Goal: Feedback & Contribution: Submit feedback/report problem

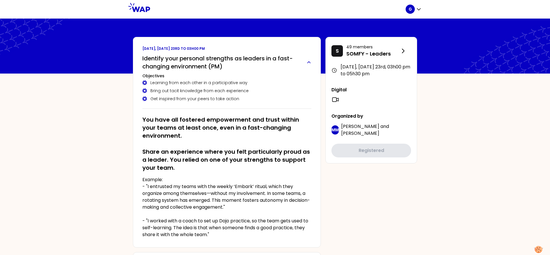
click at [160, 58] on h2 "Identify your personal strengths as leaders in a fast-changing environment (PM)" at bounding box center [222, 62] width 160 height 16
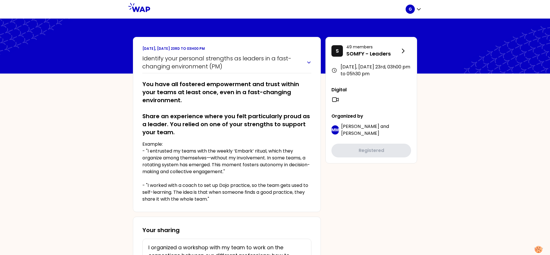
click at [160, 58] on h2 "Identify your personal strengths as leaders in a fast-changing environment (PM)" at bounding box center [222, 62] width 160 height 16
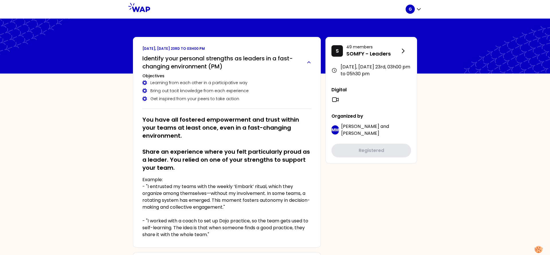
click at [160, 58] on h2 "Identify your personal strengths as leaders in a fast-changing environment (PM)" at bounding box center [222, 62] width 160 height 16
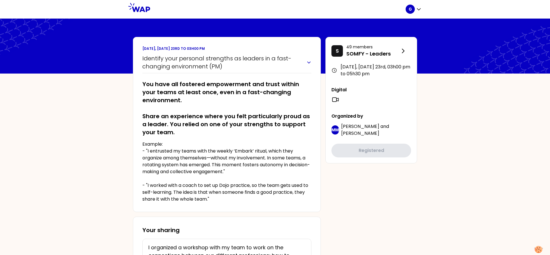
click at [160, 58] on h2 "Identify your personal strengths as leaders in a fast-changing environment (PM)" at bounding box center [222, 62] width 160 height 16
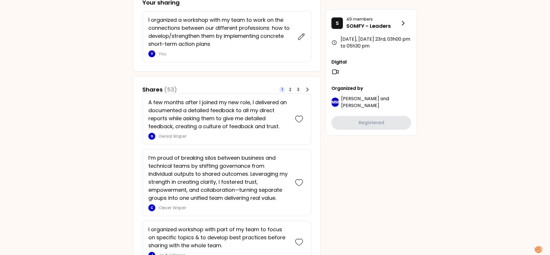
scroll to position [260, 0]
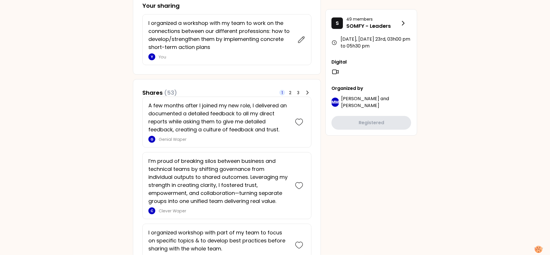
click at [286, 209] on p "Clever Waper" at bounding box center [224, 211] width 131 height 6
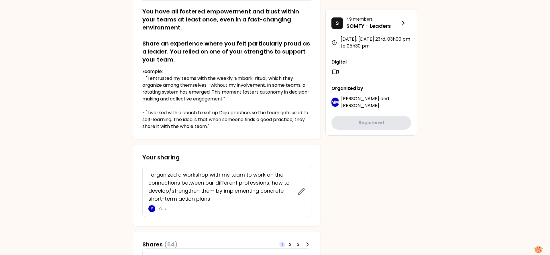
scroll to position [0, 0]
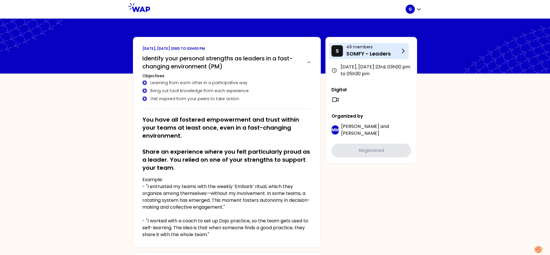
click at [386, 55] on p "SOMFY - Leaders" at bounding box center [372, 54] width 53 height 8
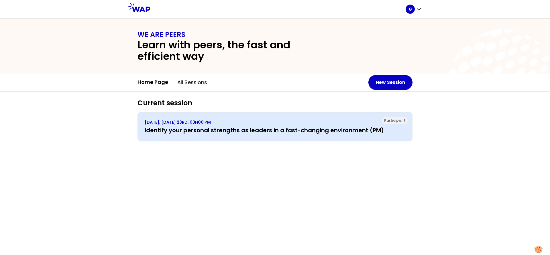
click at [240, 129] on h3 "Identify your personal strengths as leaders in a fast-changing environment (PM)" at bounding box center [275, 130] width 261 height 8
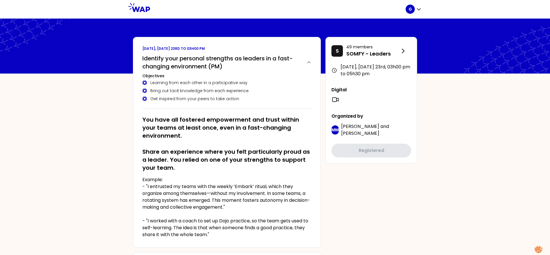
click at [168, 82] on div "Learning from each other in a participative way" at bounding box center [226, 83] width 169 height 6
click at [145, 84] on icon at bounding box center [144, 83] width 5 height 5
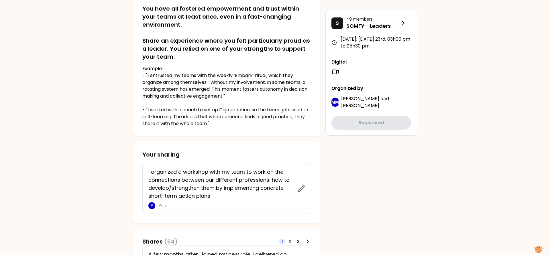
scroll to position [114, 0]
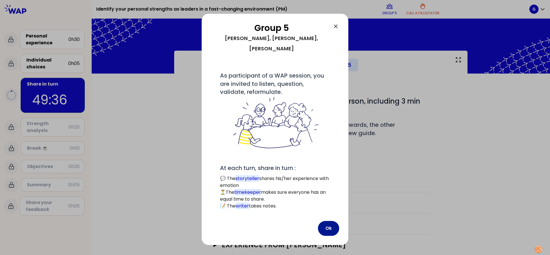
click at [326, 221] on button "Ok" at bounding box center [328, 228] width 21 height 15
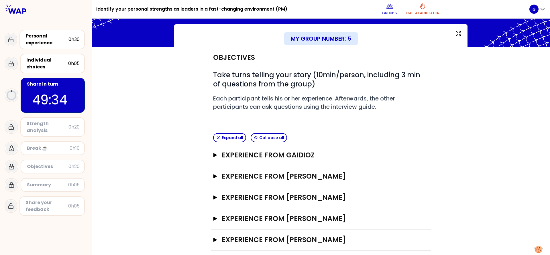
scroll to position [34, 0]
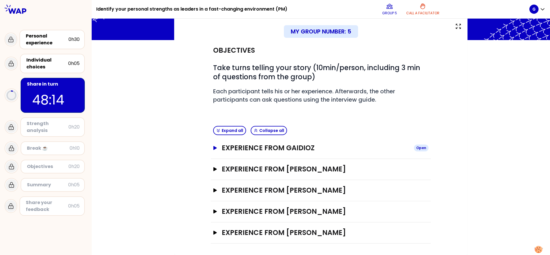
click at [216, 148] on icon "button" at bounding box center [214, 148] width 3 height 4
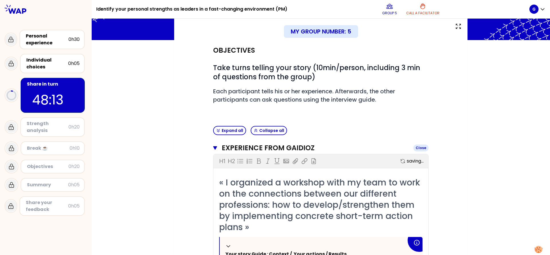
click at [216, 148] on icon "button" at bounding box center [215, 147] width 4 height 3
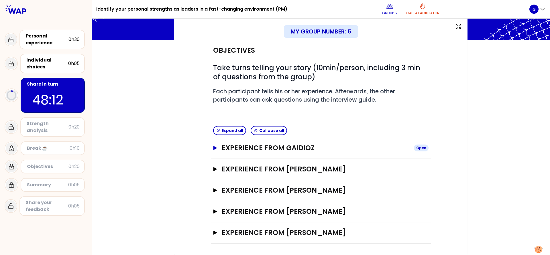
click at [216, 148] on icon "button" at bounding box center [214, 148] width 3 height 4
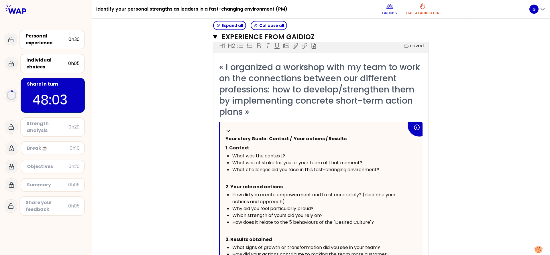
scroll to position [156, 0]
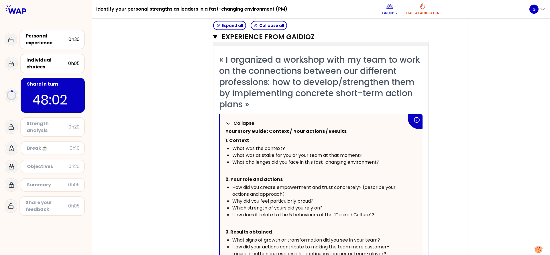
click at [228, 123] on icon at bounding box center [228, 124] width 6 height 6
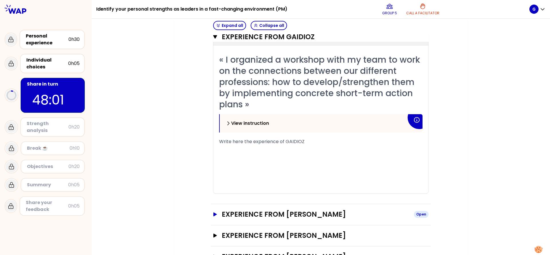
click at [214, 217] on button "Experience from [PERSON_NAME] Open" at bounding box center [320, 214] width 215 height 9
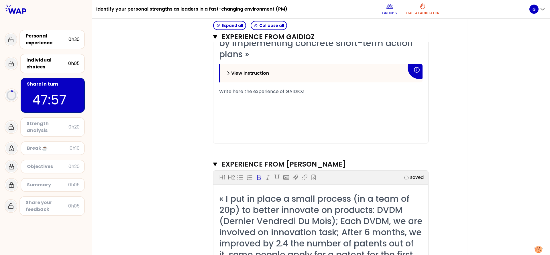
scroll to position [157, 0]
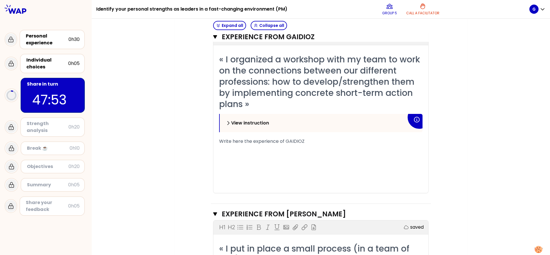
click at [227, 122] on icon at bounding box center [228, 123] width 6 height 6
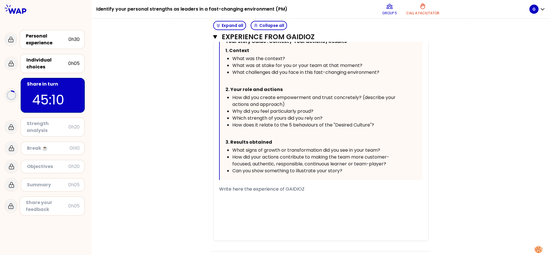
scroll to position [244, 0]
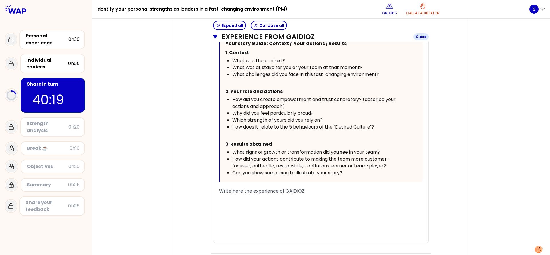
click at [216, 37] on icon "button" at bounding box center [215, 36] width 4 height 3
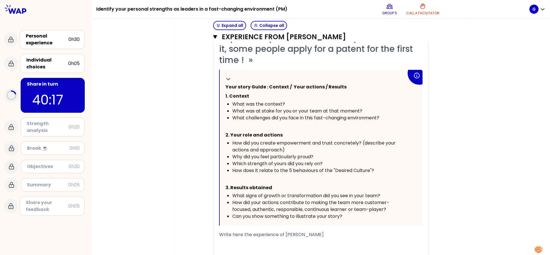
scroll to position [362, 0]
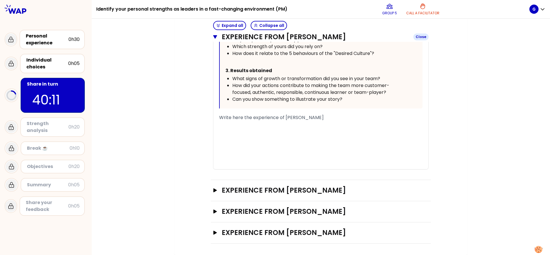
click at [215, 38] on icon "button" at bounding box center [215, 36] width 4 height 3
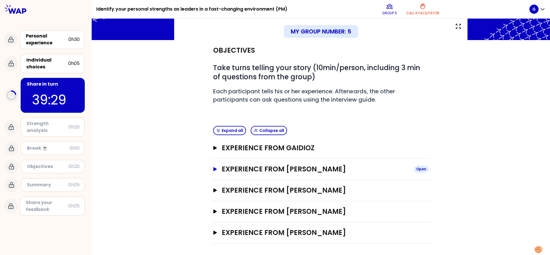
click at [216, 170] on icon "button" at bounding box center [215, 169] width 5 height 4
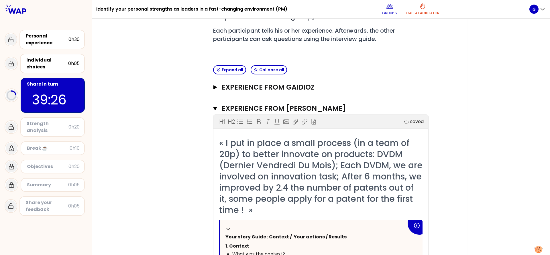
scroll to position [119, 0]
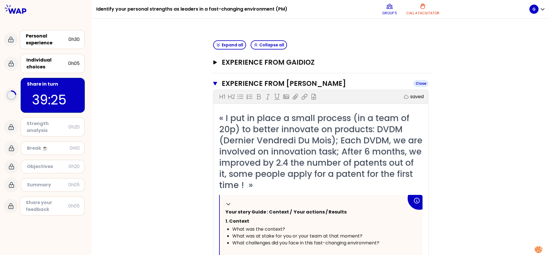
click at [217, 83] on icon "button" at bounding box center [215, 83] width 4 height 3
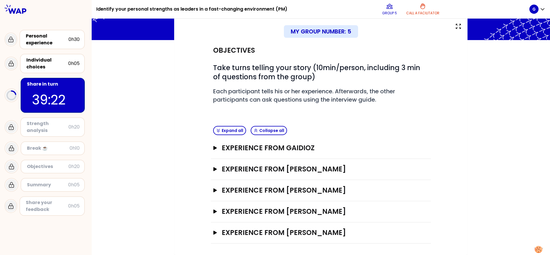
click at [168, 126] on div "My group number: 5 Objectives # Take turns telling your story (10min/person, in…" at bounding box center [321, 136] width 458 height 238
click at [170, 160] on div "My group number: 5 Objectives # Take turns telling your story (10min/person, in…" at bounding box center [321, 136] width 458 height 238
click at [236, 168] on h3 "Experience from [PERSON_NAME]" at bounding box center [316, 169] width 188 height 9
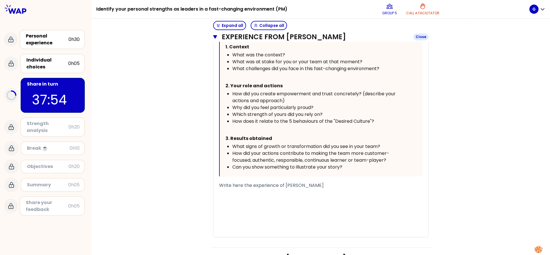
scroll to position [294, 0]
click at [186, 121] on div "Objectives # Take turns telling your story (10min/person, including 3 min of qu…" at bounding box center [321, 45] width 270 height 532
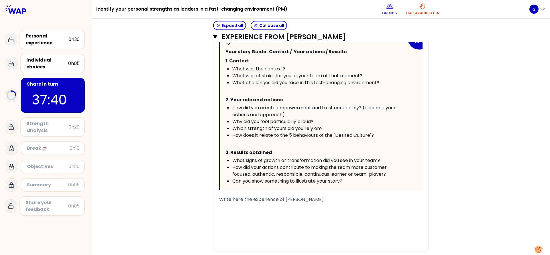
scroll to position [280, 0]
click at [215, 38] on icon "button" at bounding box center [215, 36] width 4 height 3
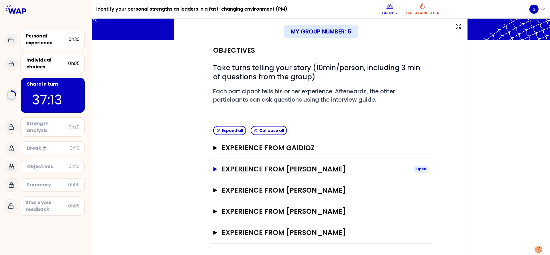
scroll to position [34, 0]
click at [215, 148] on icon "button" at bounding box center [214, 148] width 3 height 4
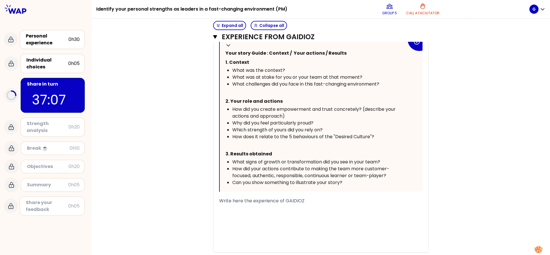
scroll to position [235, 0]
click at [237, 206] on div "﻿" at bounding box center [320, 207] width 203 height 7
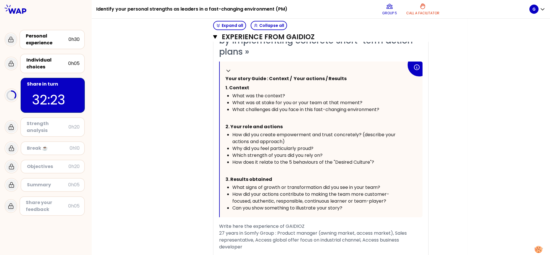
scroll to position [207, 0]
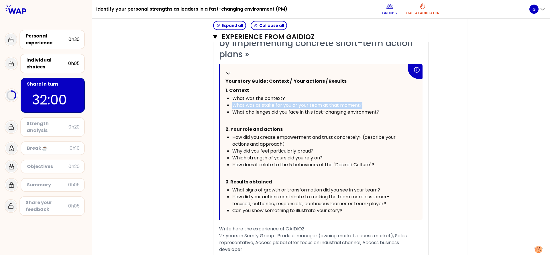
drag, startPoint x: 362, startPoint y: 105, endPoint x: 233, endPoint y: 106, distance: 129.2
click at [233, 106] on span "What was at stake for you or your team at that moment?" at bounding box center [297, 105] width 130 height 7
drag, startPoint x: 384, startPoint y: 111, endPoint x: 233, endPoint y: 105, distance: 151.1
click at [233, 105] on ul "What was the context? What was at stake for you or your team at that moment? Wh…" at bounding box center [315, 105] width 181 height 21
copy ul "What was at stake for you or your team at that moment? What challenges did you …"
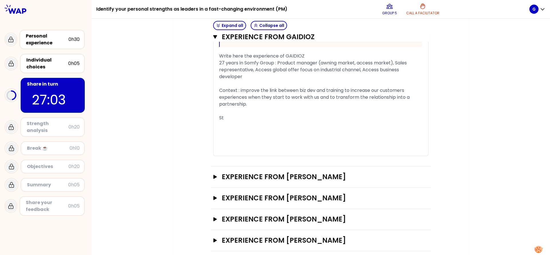
scroll to position [387, 0]
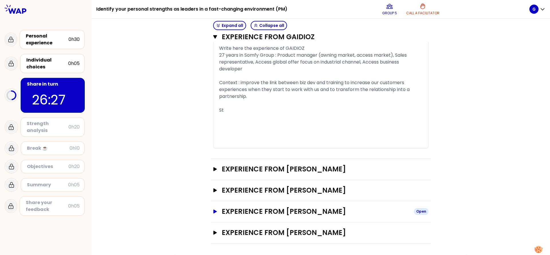
click at [214, 212] on icon "button" at bounding box center [214, 212] width 3 height 4
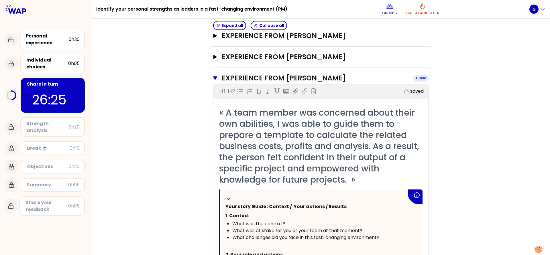
scroll to position [521, 0]
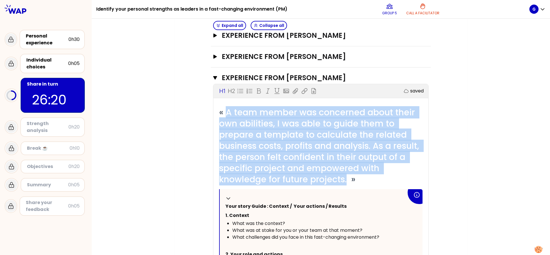
drag, startPoint x: 227, startPoint y: 112, endPoint x: 348, endPoint y: 178, distance: 138.3
click at [348, 178] on span "« A team member was concerned about their own abilities, I was able to guide th…" at bounding box center [320, 145] width 202 height 79
copy span "A team member was concerned about their own abilities, I was able to guide them…"
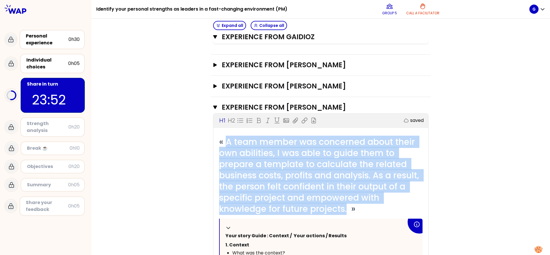
scroll to position [491, 0]
click at [240, 108] on h3 "Experience from [PERSON_NAME]" at bounding box center [315, 107] width 187 height 9
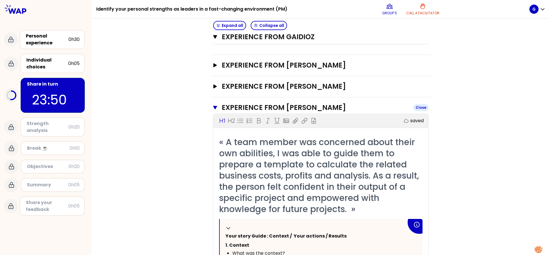
scroll to position [387, 0]
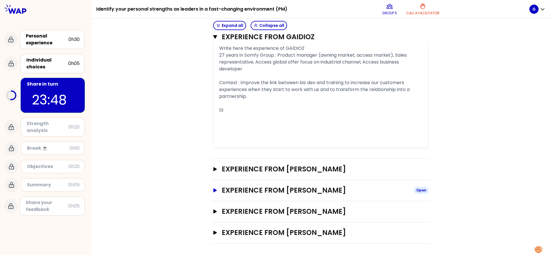
click at [284, 191] on h3 "Experience from [PERSON_NAME]" at bounding box center [316, 190] width 188 height 9
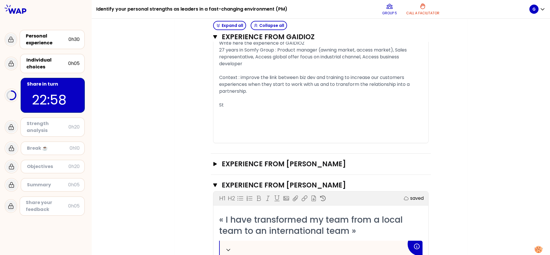
scroll to position [393, 0]
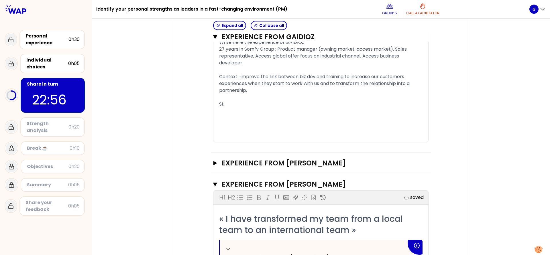
click at [242, 103] on div "St" at bounding box center [320, 104] width 203 height 7
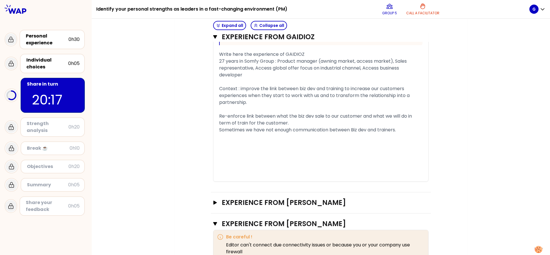
scroll to position [384, 0]
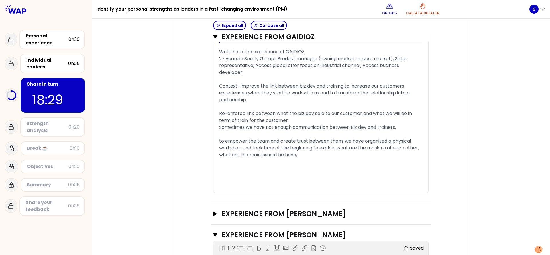
click at [319, 154] on div "to empower the team and create trust between them, we have organized a physical…" at bounding box center [320, 148] width 203 height 21
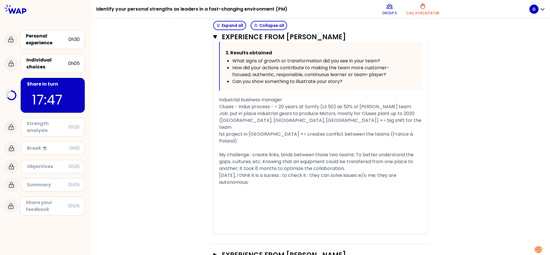
scroll to position [753, 0]
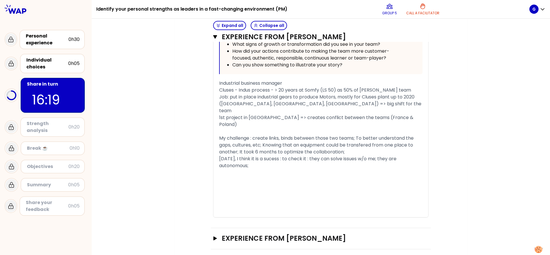
scroll to position [783, 0]
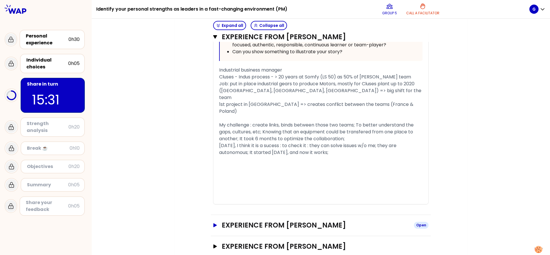
click at [218, 221] on button "Experience from [PERSON_NAME] Open" at bounding box center [320, 225] width 215 height 9
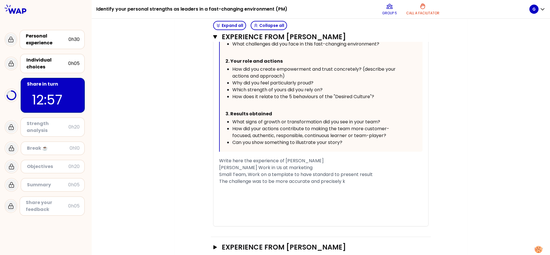
scroll to position [1125, 0]
click at [215, 245] on icon "button" at bounding box center [214, 247] width 3 height 4
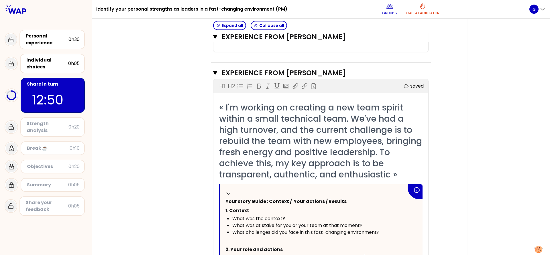
scroll to position [1299, 0]
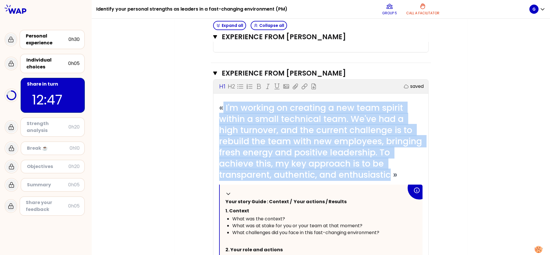
drag, startPoint x: 392, startPoint y: 160, endPoint x: 224, endPoint y: 95, distance: 180.3
click at [224, 102] on span "« I'm working on creating a new team spirit within a small technical team. We'v…" at bounding box center [321, 141] width 205 height 79
copy span "I'm working on creating a new team spirit within a small technical team. We've …"
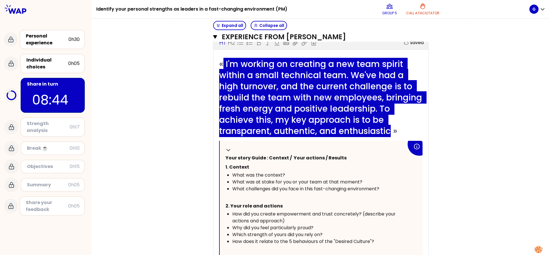
scroll to position [1375, 0]
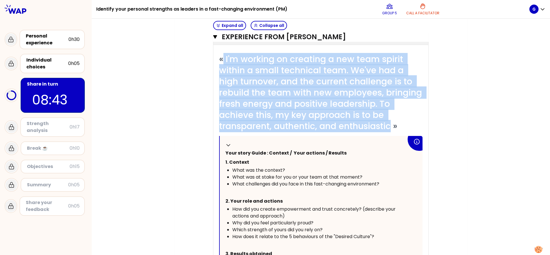
click at [385, 136] on div "Collapse Your story Guide : Context / Your actions / Results 1. Context What wa…" at bounding box center [321, 214] width 203 height 156
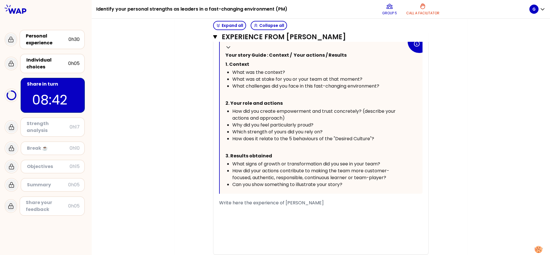
scroll to position [1481, 0]
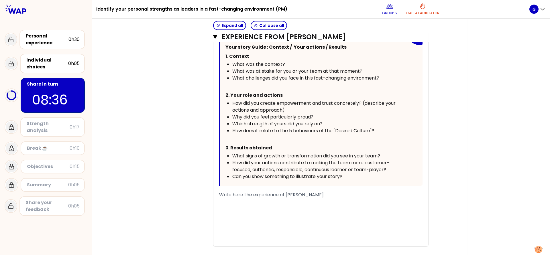
click at [260, 199] on div "﻿" at bounding box center [320, 202] width 203 height 7
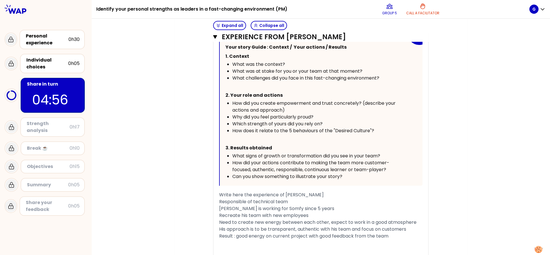
click at [304, 199] on div "Responsible of technical team" at bounding box center [320, 202] width 203 height 7
click at [315, 199] on span "Responsible of technical team (capacity tam)" at bounding box center [271, 202] width 105 height 7
click at [393, 233] on div "Result : good energy on current project with good feedback from the team" at bounding box center [320, 236] width 203 height 7
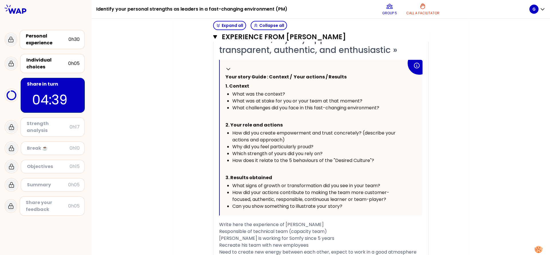
click at [385, 242] on div "Recreate his team with new employees" at bounding box center [320, 245] width 203 height 7
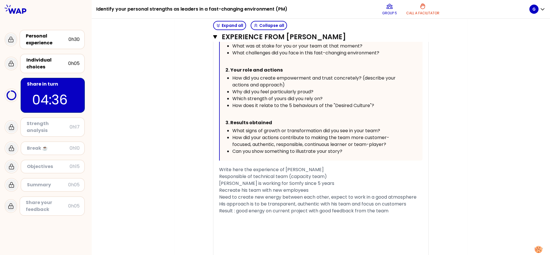
scroll to position [1506, 0]
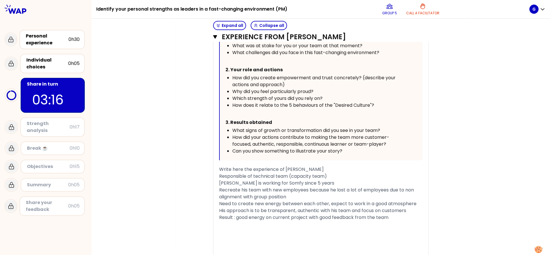
click at [296, 187] on div "Recreate his team with new employees because he lost a lot of employees due to …" at bounding box center [320, 194] width 203 height 14
click at [345, 221] on div "﻿" at bounding box center [320, 224] width 203 height 7
click at [313, 221] on div "﻿" at bounding box center [320, 224] width 203 height 7
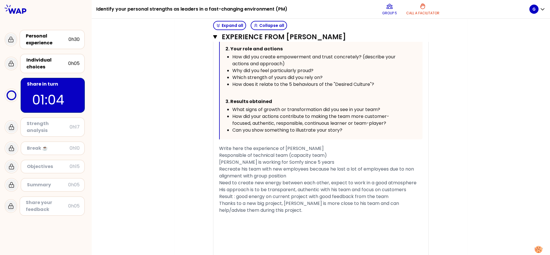
scroll to position [1527, 0]
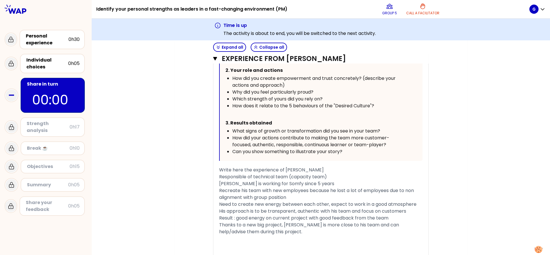
click at [328, 236] on div "﻿" at bounding box center [320, 239] width 203 height 7
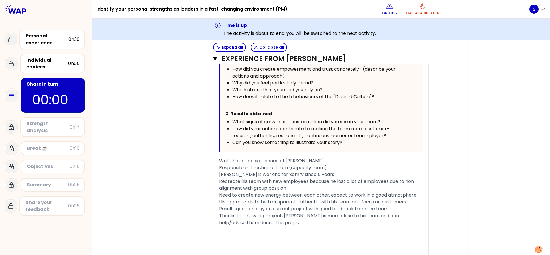
scroll to position [1551, 0]
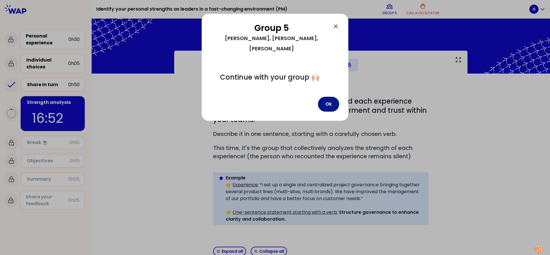
click at [328, 97] on button "Ok" at bounding box center [328, 104] width 21 height 15
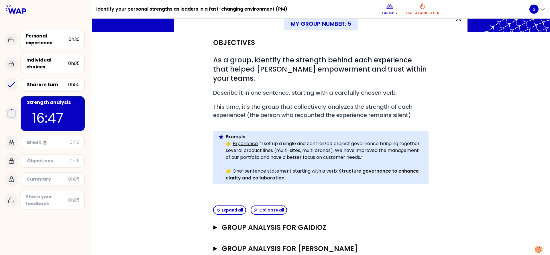
scroll to position [111, 0]
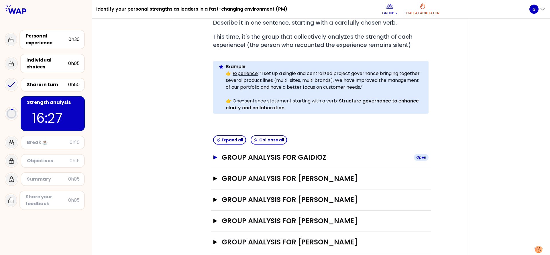
click at [215, 149] on div "Group analysis for GAIDIOZ Open" at bounding box center [321, 157] width 220 height 21
click at [215, 156] on icon "button" at bounding box center [214, 158] width 3 height 4
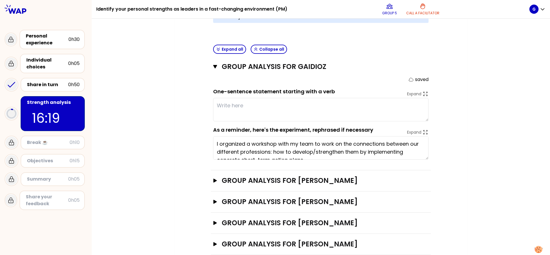
scroll to position [204, 0]
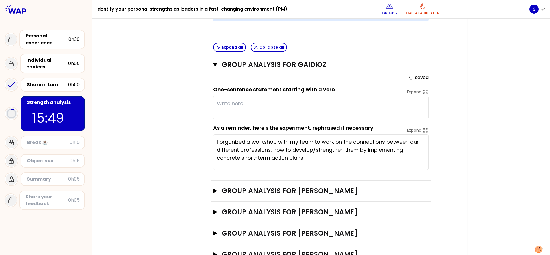
drag, startPoint x: 426, startPoint y: 147, endPoint x: 428, endPoint y: 160, distance: 12.4
click at [428, 160] on textarea "I organized a workshop with my team to work on the connections between our diff…" at bounding box center [320, 152] width 215 height 36
click at [472, 171] on div "My group number: 5 Objectives # As a group, identify the strength behind each e…" at bounding box center [321, 61] width 458 height 431
type textarea "United a team with different people who were not connected previously."
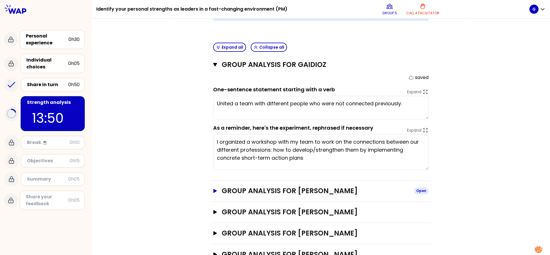
click at [218, 187] on button "Group analysis for [PERSON_NAME] Open" at bounding box center [320, 191] width 215 height 9
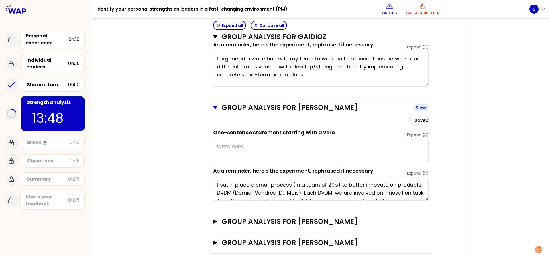
scroll to position [309, 0]
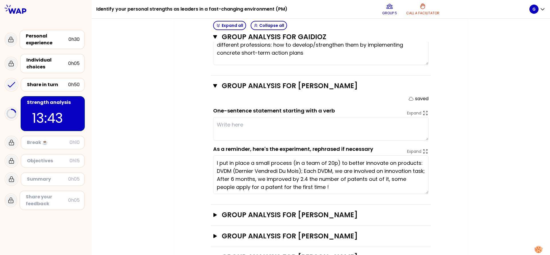
drag, startPoint x: 425, startPoint y: 168, endPoint x: 433, endPoint y: 184, distance: 16.9
click at [429, 184] on textarea "I put in place a small process (in a team of 20p) to better innovate on product…" at bounding box center [320, 175] width 215 height 39
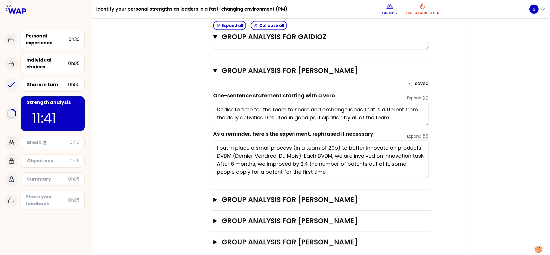
type textarea "Dedicate time for the team to share and exchange ideas that is different from t…"
click at [217, 198] on icon "button" at bounding box center [215, 200] width 5 height 4
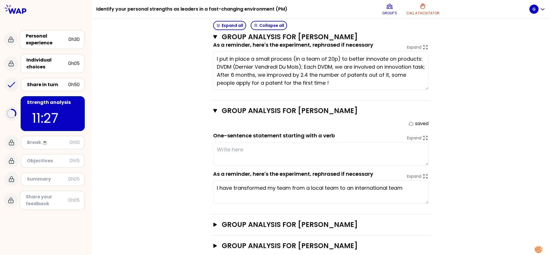
scroll to position [417, 0]
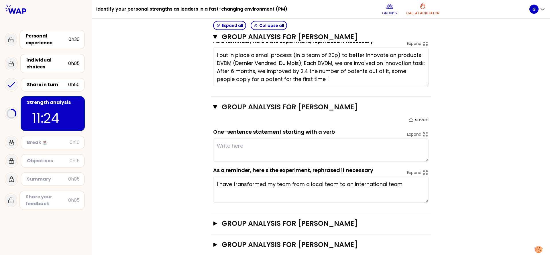
click at [428, 191] on textarea "I have transformed my team from a local team to an international team" at bounding box center [320, 190] width 215 height 26
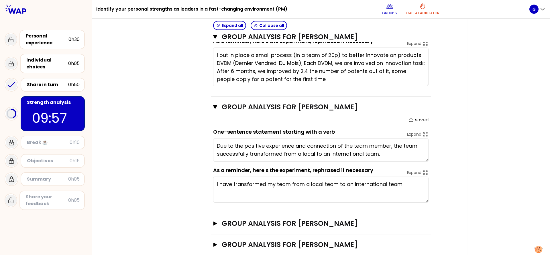
type textarea "Due to the positive experience and connection of the team members, the team suc…"
click at [215, 222] on icon "button" at bounding box center [214, 224] width 3 height 4
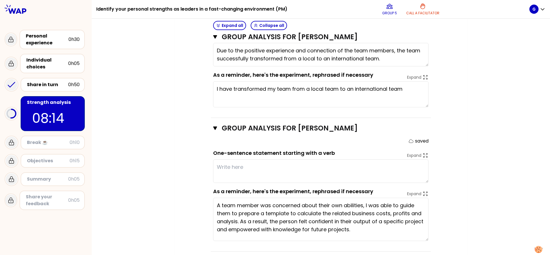
scroll to position [0, 0]
drag, startPoint x: 427, startPoint y: 210, endPoint x: 435, endPoint y: 230, distance: 21.2
click at [429, 230] on textarea "A team member was concerned about their own abilities, I was able to guide them…" at bounding box center [320, 219] width 215 height 43
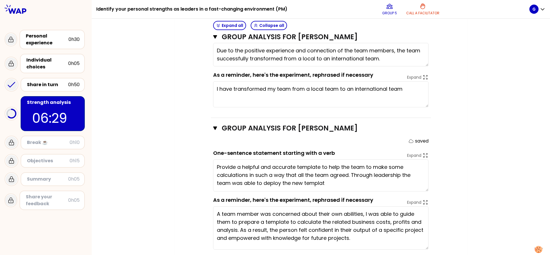
drag, startPoint x: 427, startPoint y: 172, endPoint x: 436, endPoint y: 180, distance: 12.4
click at [429, 180] on textarea "Provide a helpful and accurate template to help the team to make some calculati…" at bounding box center [320, 176] width 215 height 32
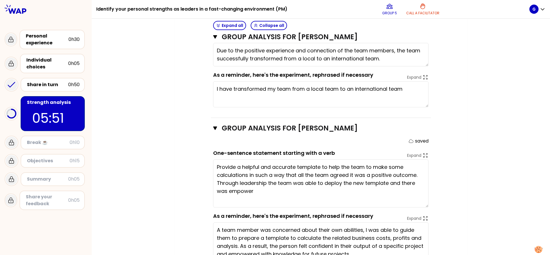
drag, startPoint x: 427, startPoint y: 180, endPoint x: 441, endPoint y: 196, distance: 21.1
click at [429, 196] on textarea "Provide a helpful and accurate template to help the team to make some calculati…" at bounding box center [320, 184] width 215 height 48
type textarea "Provide a helpful and accurate template to help the team to make some calculati…"
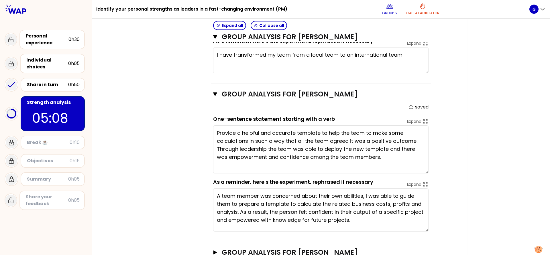
scroll to position [554, 0]
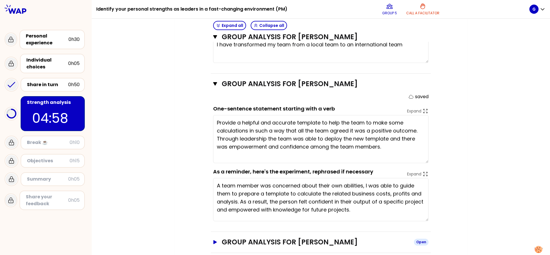
click at [215, 240] on icon "button" at bounding box center [214, 242] width 3 height 4
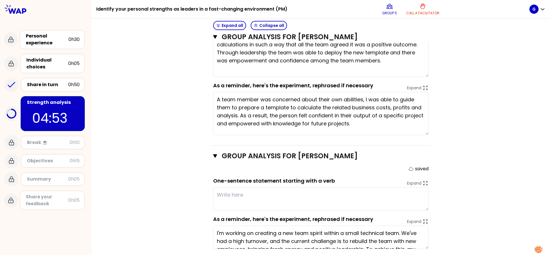
scroll to position [650, 0]
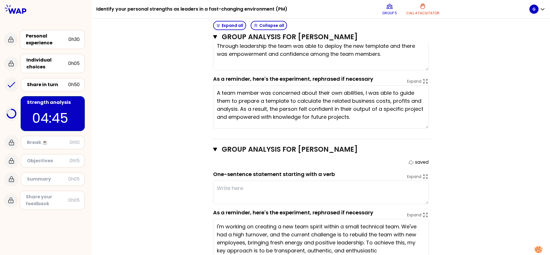
drag, startPoint x: 428, startPoint y: 232, endPoint x: 432, endPoint y: 250, distance: 18.3
click at [429, 250] on textarea "I'm working on creating a new team spirit within a small technical team. We've …" at bounding box center [320, 239] width 215 height 41
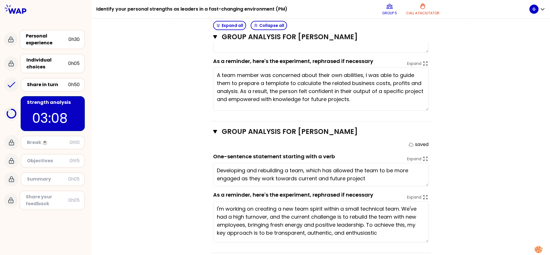
type textarea "Developing and rebuilding a team, which has allowed the team to be more engaged…"
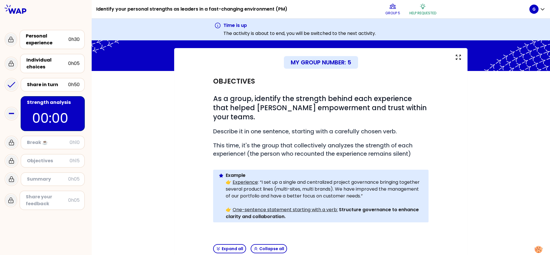
scroll to position [0, 0]
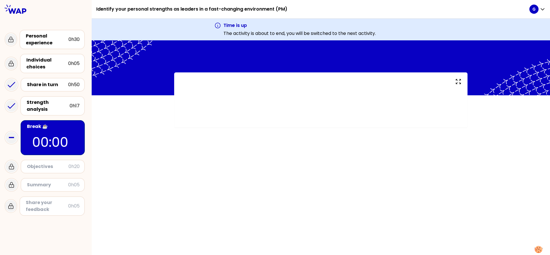
click at [297, 173] on div at bounding box center [321, 147] width 458 height 215
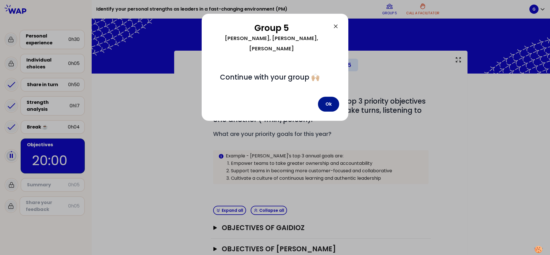
click at [323, 97] on button "Ok" at bounding box center [328, 104] width 21 height 15
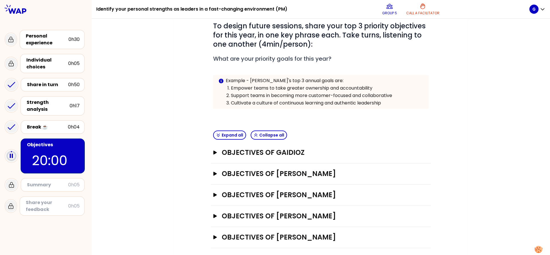
scroll to position [78, 0]
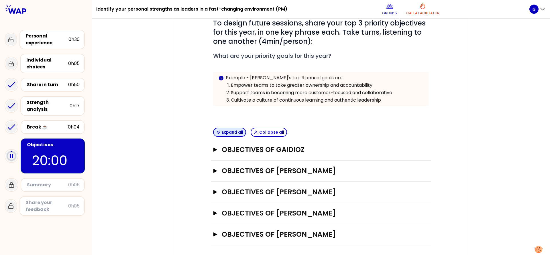
click at [224, 131] on button "Expand all" at bounding box center [229, 132] width 33 height 9
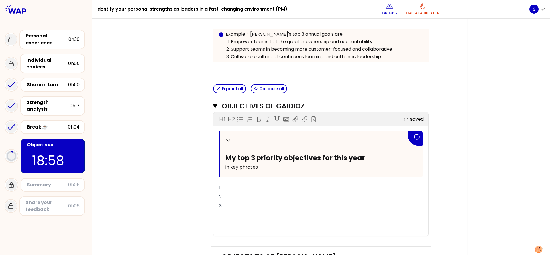
scroll to position [133, 0]
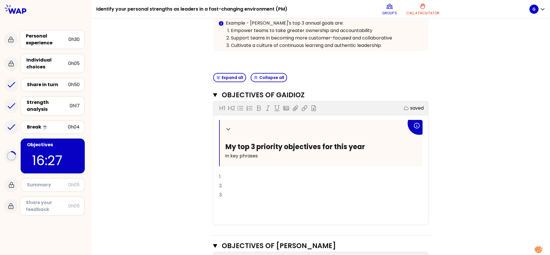
click at [281, 177] on p "1." at bounding box center [320, 176] width 203 height 9
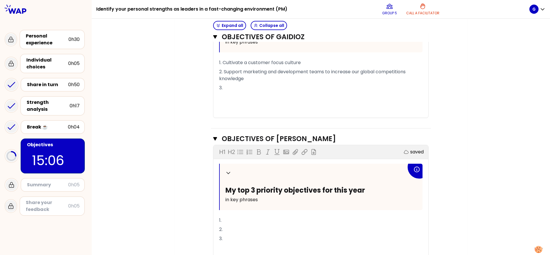
scroll to position [231, 0]
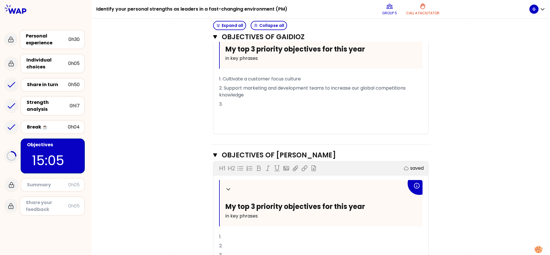
click at [297, 105] on p "3." at bounding box center [320, 104] width 203 height 9
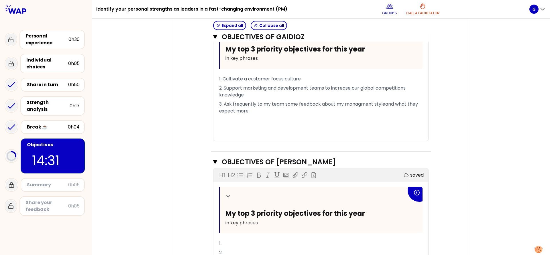
click at [452, 151] on div "Objectives # To design future sessions, share your top 3 priority objectives fo…" at bounding box center [321, 243] width 270 height 800
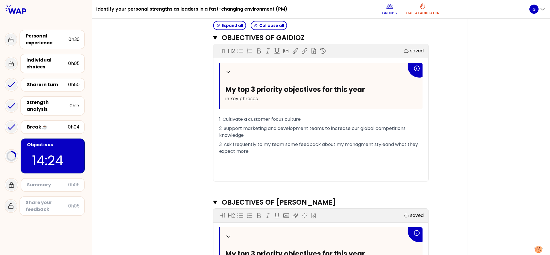
scroll to position [190, 0]
click at [386, 144] on span "3. Ask frequently to my team some feedback about my managment styleand what the…" at bounding box center [319, 148] width 200 height 13
click at [362, 142] on span "3. Ask frequently to my team some feedback about my managment style and what th…" at bounding box center [319, 148] width 201 height 13
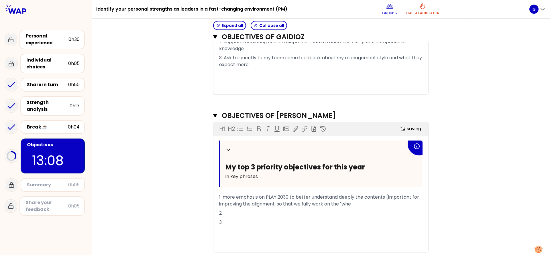
scroll to position [238, 0]
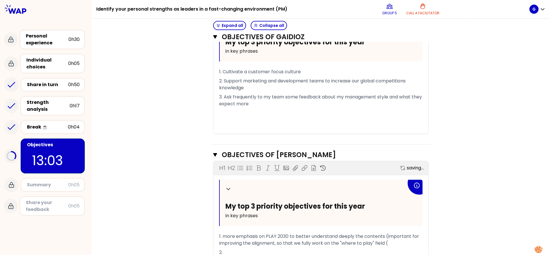
click at [313, 70] on p "1. Cultivate a customer focus culture" at bounding box center [320, 71] width 203 height 9
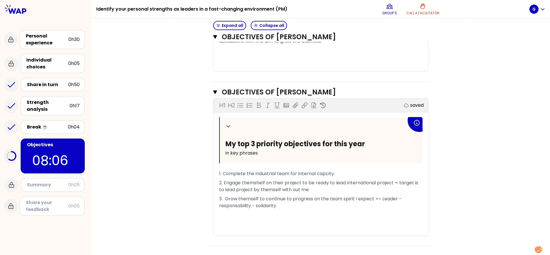
scroll to position [796, 0]
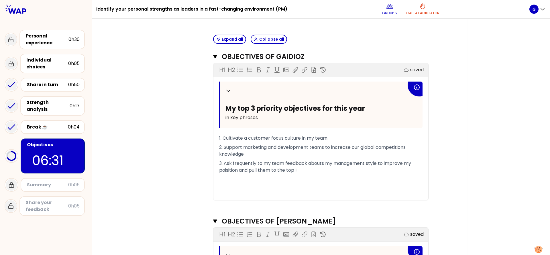
scroll to position [169, 0]
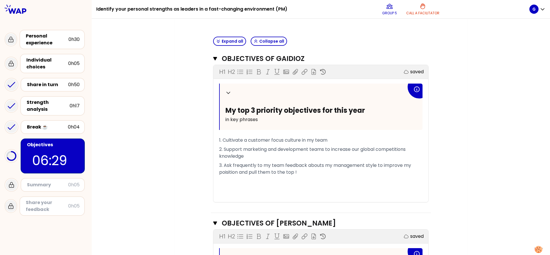
click at [323, 164] on span "3. Ask frequently to my team feedback abouts my management style to improve my …" at bounding box center [315, 168] width 193 height 13
click at [230, 171] on span "3. Ask frequently to my team feedback about my management style to improve my p…" at bounding box center [314, 168] width 191 height 13
click at [321, 169] on p "3. Ask frequently to my team feedback about my management style to improve my p…" at bounding box center [320, 169] width 203 height 16
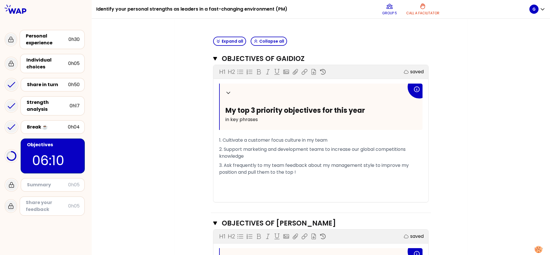
click at [285, 164] on span "3. Ask frequently to my team feedback about my management style to improve my p…" at bounding box center [314, 168] width 191 height 13
click at [362, 178] on p "﻿" at bounding box center [320, 181] width 203 height 9
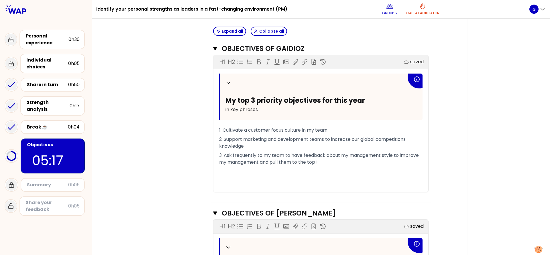
scroll to position [177, 0]
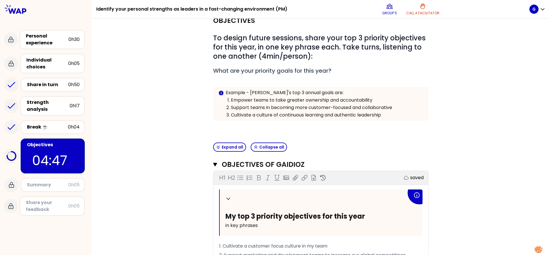
scroll to position [53, 0]
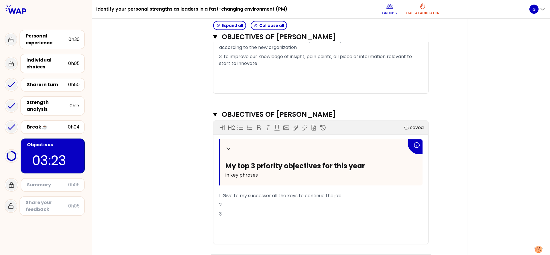
scroll to position [455, 0]
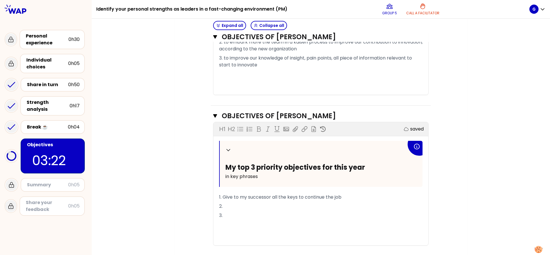
click at [453, 137] on div "Objectives # To design future sessions, share your top 3 priority objectives fo…" at bounding box center [321, 102] width 270 height 968
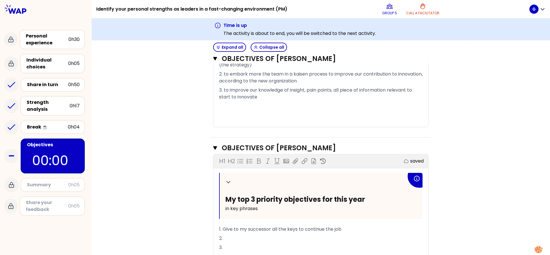
scroll to position [444, 0]
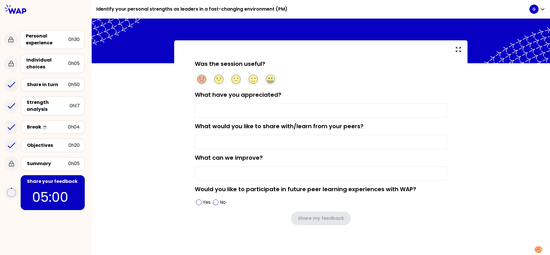
scroll to position [11, 0]
click at [271, 79] on circle at bounding box center [270, 79] width 9 height 9
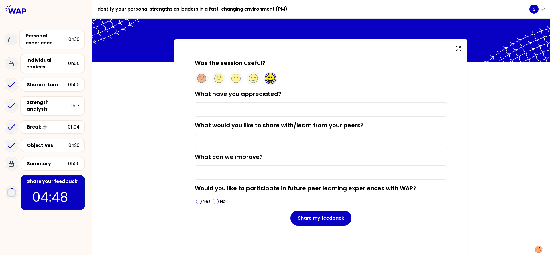
click at [228, 110] on input "What have you appreciated?" at bounding box center [321, 110] width 252 height 14
type input "Lot of interesting exchanges between us. Very happy to see a lot of topics link…"
click at [273, 141] on input "What would you like to share with/learn from your peers?" at bounding box center [321, 141] width 252 height 14
click at [255, 173] on input "What can we improve?" at bounding box center [321, 173] width 252 height 14
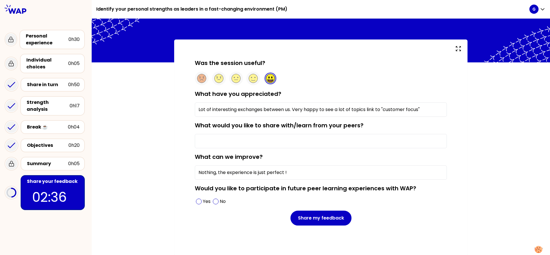
type input "Nothing, the experience is just perfect !"
click at [241, 142] on input "What would you like to share with/learn from your peers?" at bounding box center [321, 141] width 252 height 14
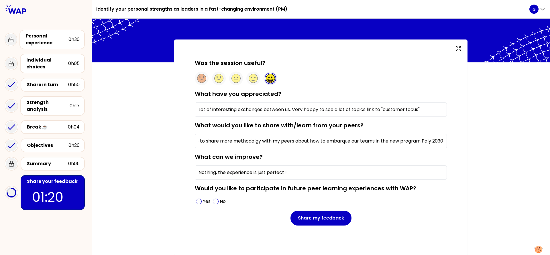
scroll to position [0, 27]
click at [201, 205] on div "Yes" at bounding box center [203, 201] width 17 height 9
drag, startPoint x: 330, startPoint y: 219, endPoint x: 432, endPoint y: 159, distance: 118.9
click at [432, 159] on form "Was the session useful? What have you appreciated? Lot of interesting exchanges…" at bounding box center [321, 142] width 252 height 167
drag, startPoint x: 425, startPoint y: 141, endPoint x: 431, endPoint y: 143, distance: 6.1
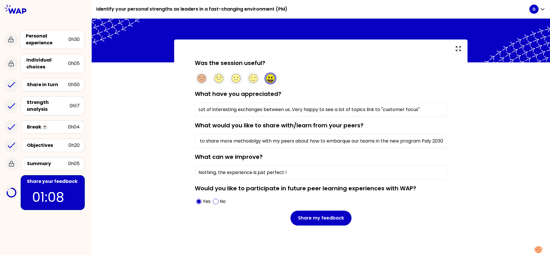
click at [425, 141] on input "I would like to share more methodolgy with my peers about how to embarque our t…" at bounding box center [321, 141] width 252 height 14
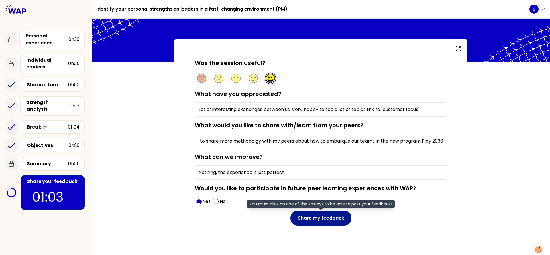
type input "I would like to share more methodolgy with my peers about how to embarque our t…"
click at [324, 219] on button "Share my feedback" at bounding box center [321, 218] width 61 height 15
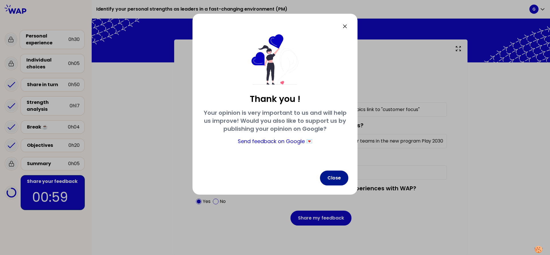
click at [334, 178] on button "Close" at bounding box center [334, 178] width 28 height 15
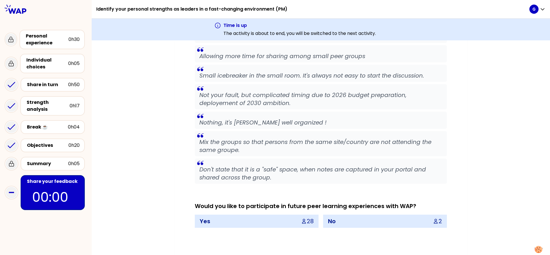
scroll to position [1767, 0]
